Goal: Task Accomplishment & Management: Use online tool/utility

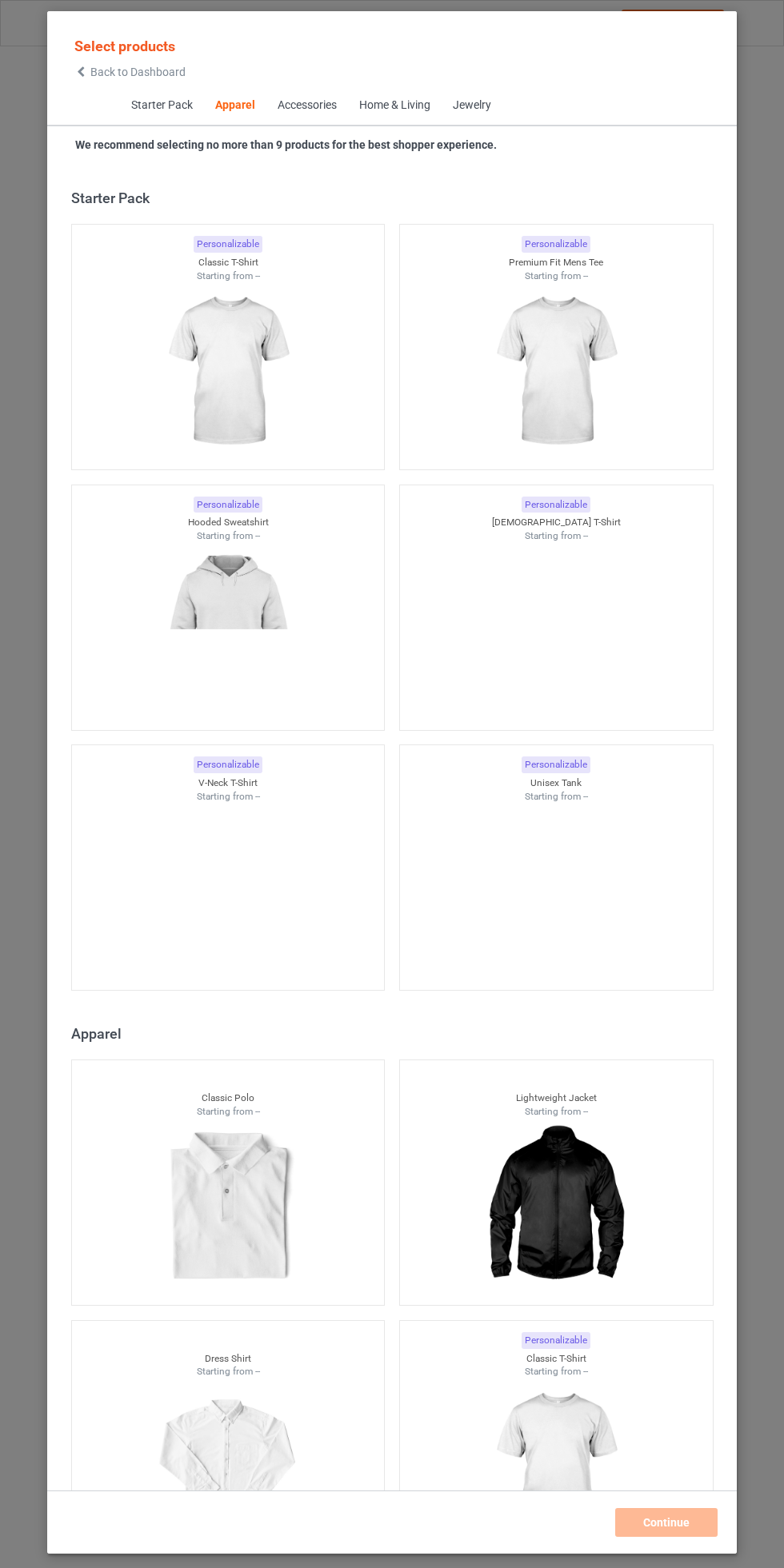
scroll to position [856, 0]
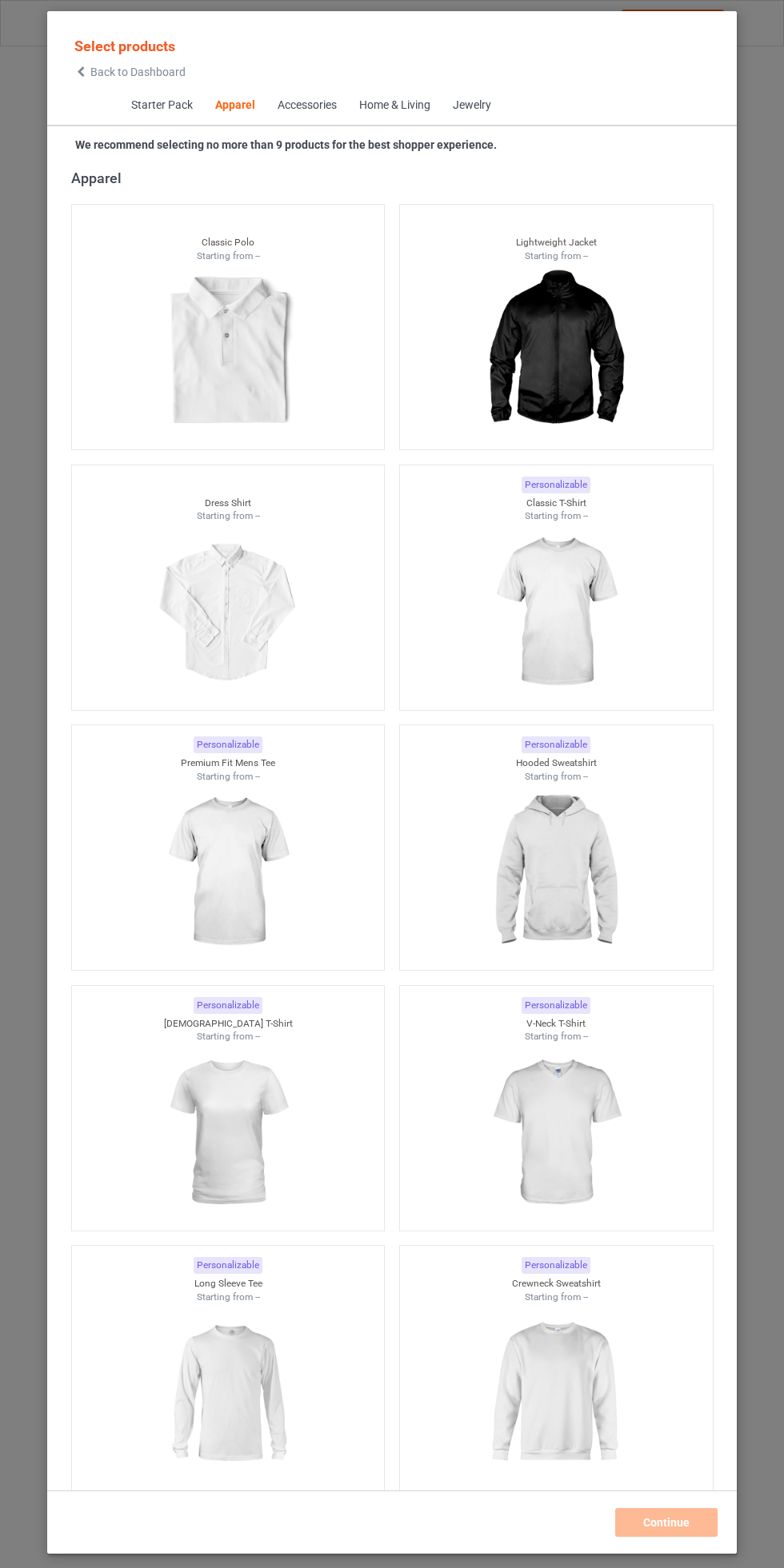
click at [102, 70] on span "Back to Dashboard" at bounding box center [138, 71] width 95 height 13
click at [159, 106] on span "Starter Pack" at bounding box center [160, 106] width 84 height 39
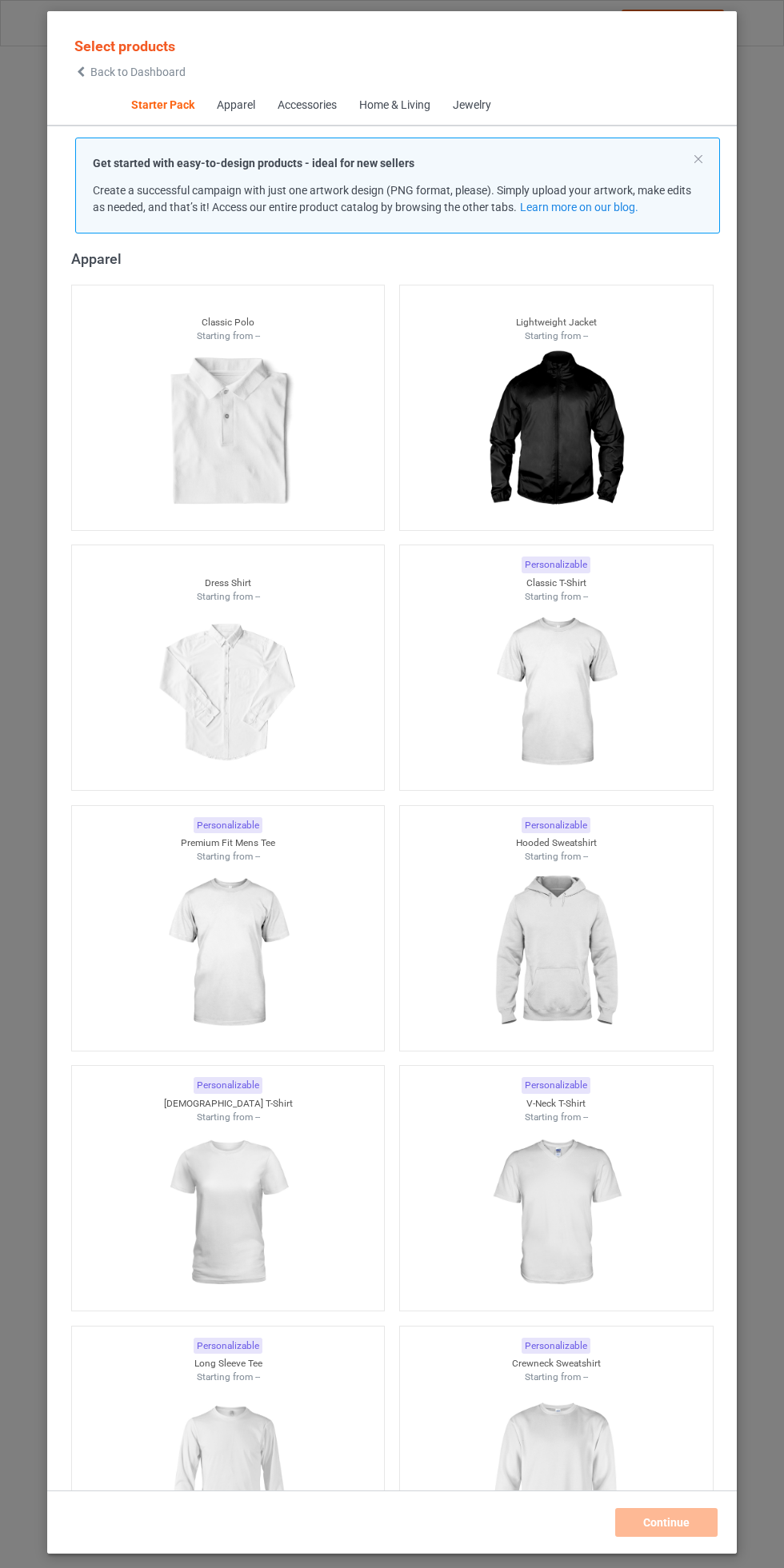
scroll to position [20, 0]
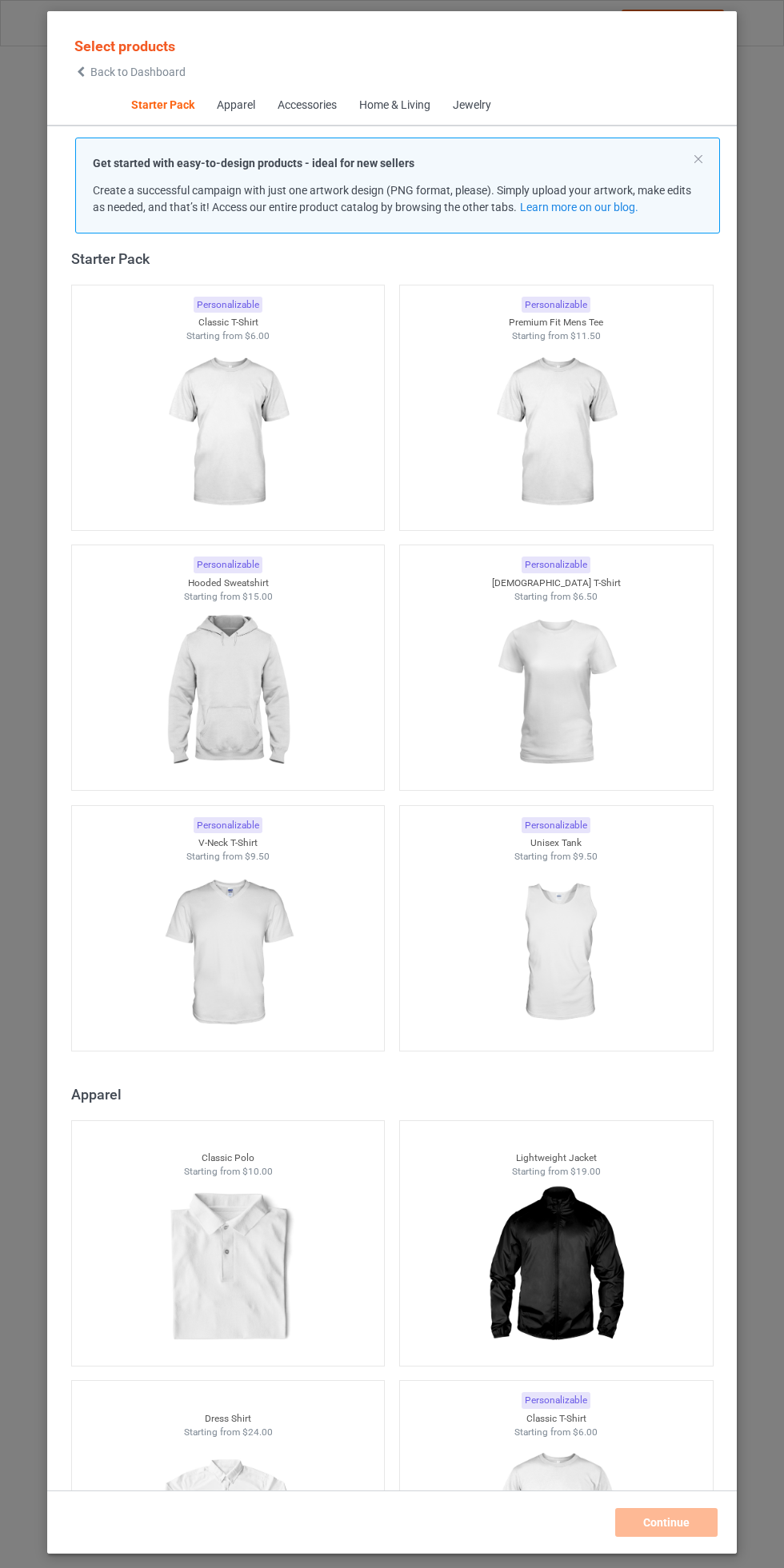
click at [137, 70] on span "Back to Dashboard" at bounding box center [138, 71] width 95 height 13
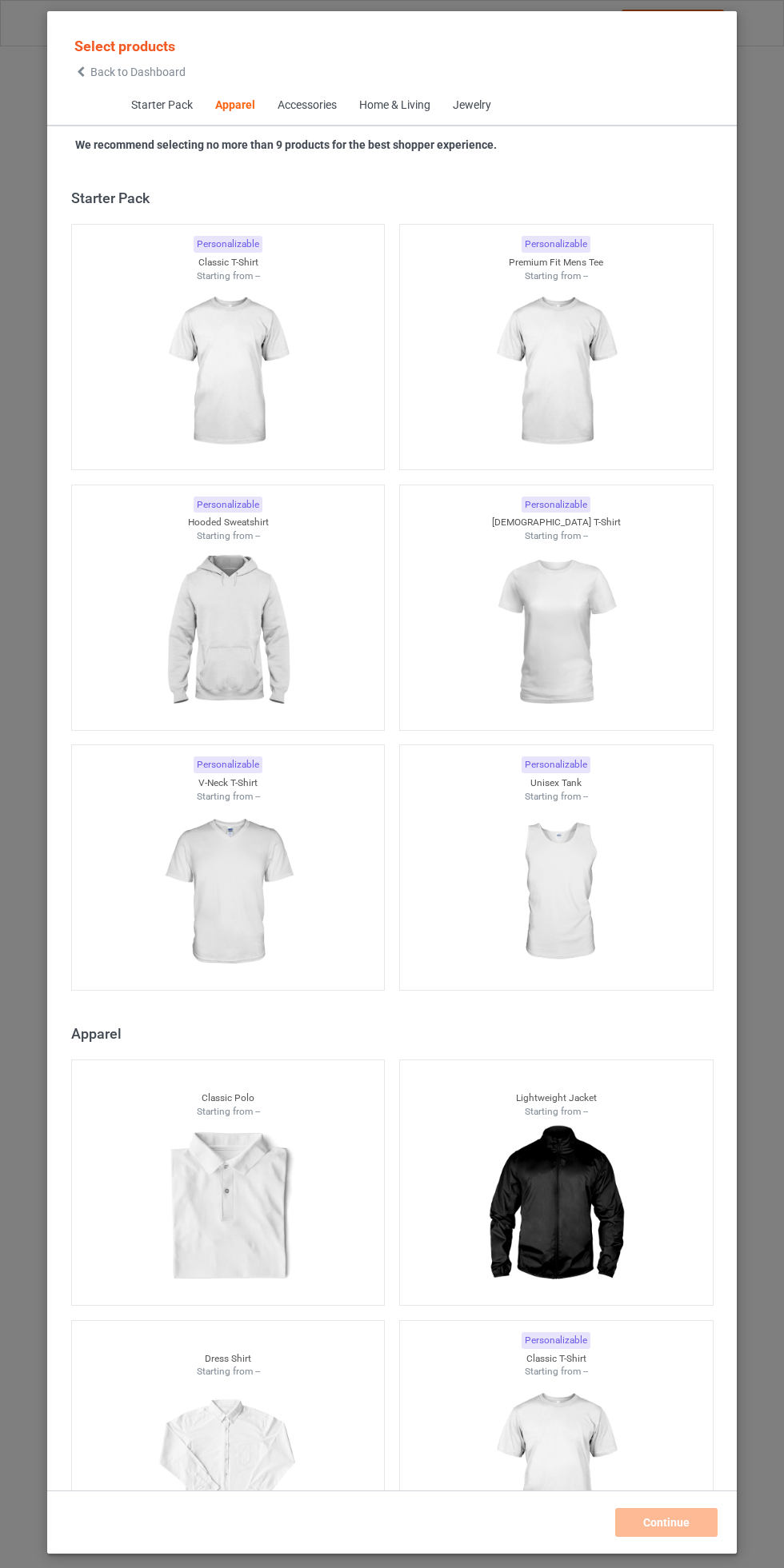
scroll to position [856, 0]
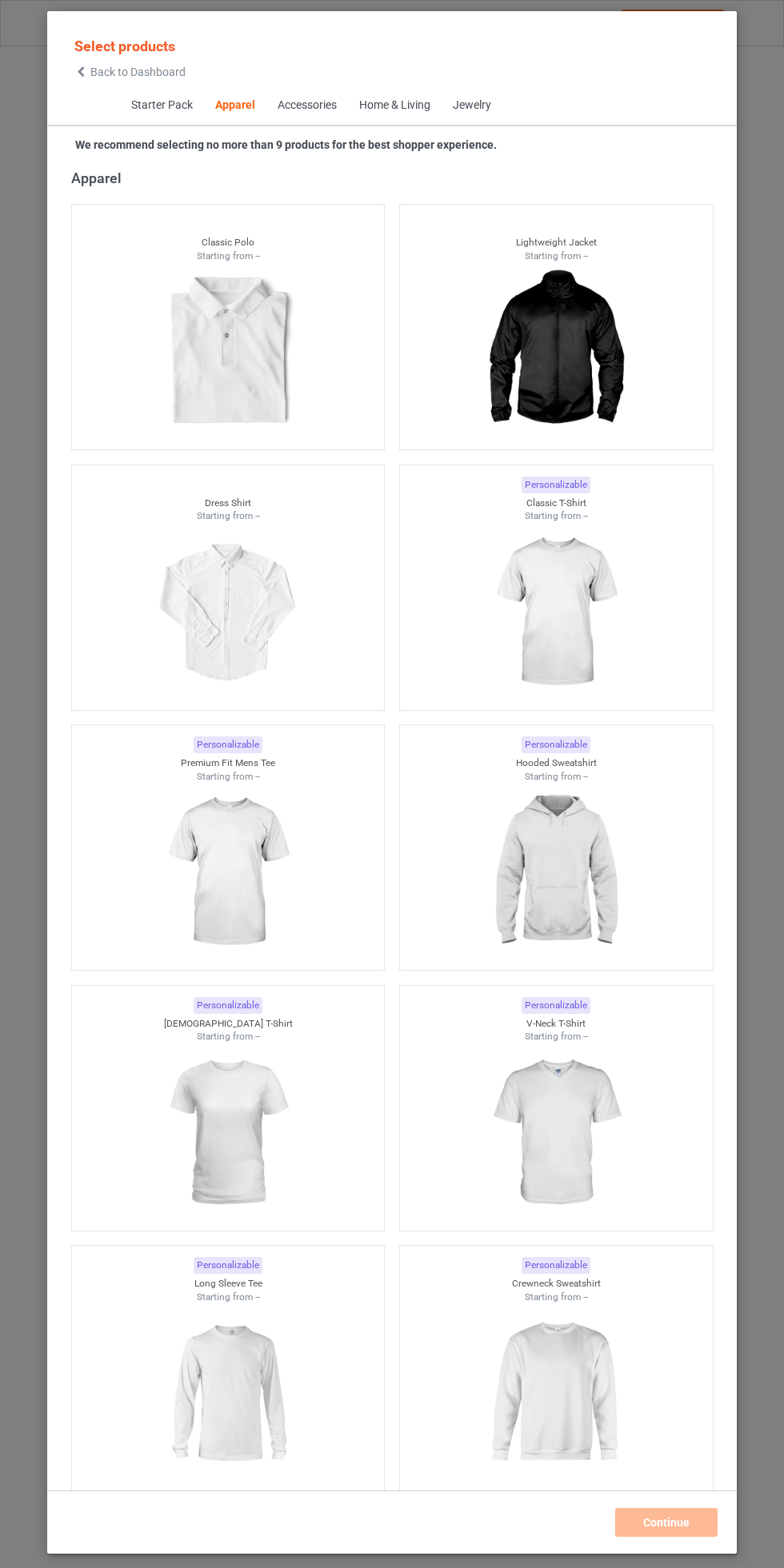
click at [103, 72] on span "Back to Dashboard" at bounding box center [138, 71] width 95 height 13
click at [81, 70] on icon at bounding box center [80, 71] width 13 height 11
